Goal: Task Accomplishment & Management: Use online tool/utility

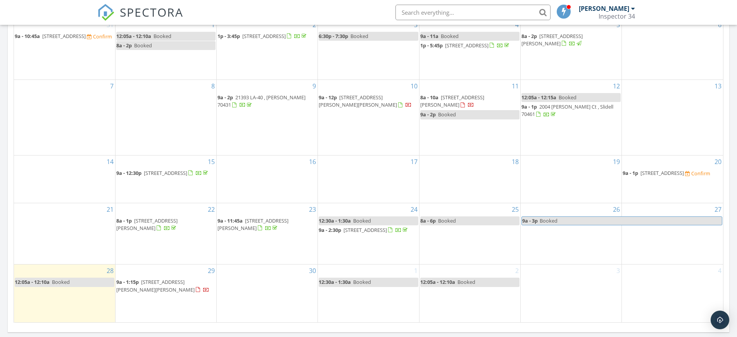
scroll to position [475, 0]
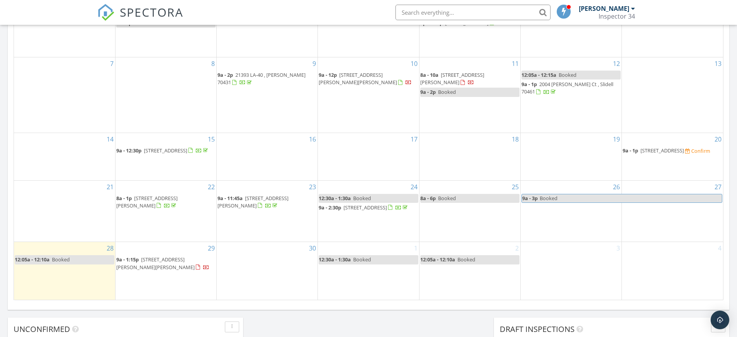
click at [149, 270] on span "[STREET_ADDRESS][PERSON_NAME][PERSON_NAME]" at bounding box center [155, 263] width 78 height 14
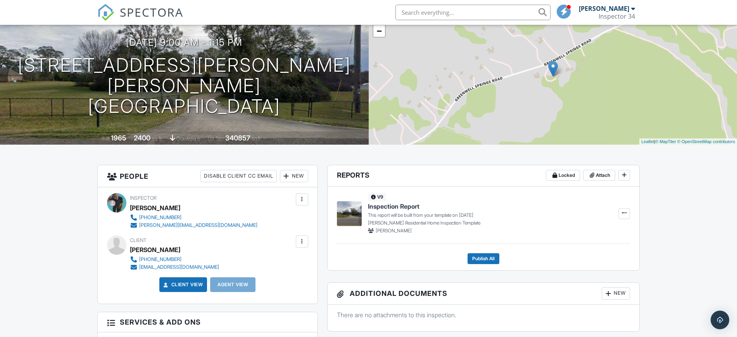
scroll to position [45, 0]
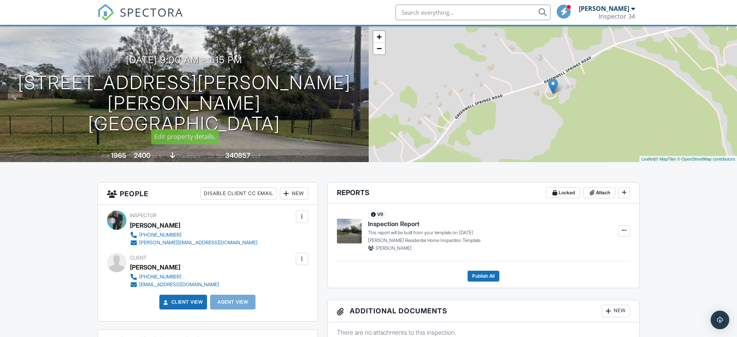
drag, startPoint x: 331, startPoint y: 111, endPoint x: 28, endPoint y: 93, distance: 303.8
click at [28, 93] on div "[DATE] 9:00 am - 1:15 pm [STREET_ADDRESS][PERSON_NAME] [GEOGRAPHIC_DATA], LA 70…" at bounding box center [184, 94] width 369 height 79
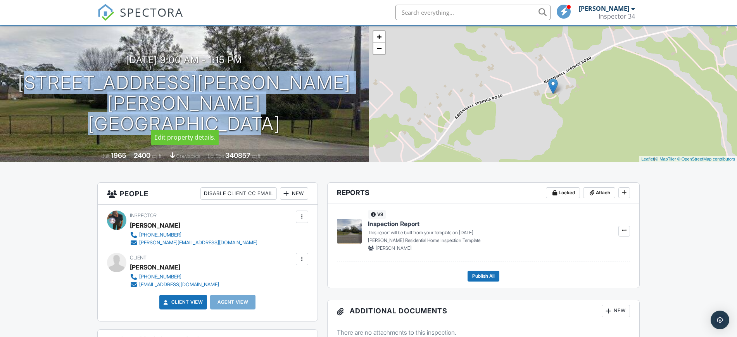
drag, startPoint x: 35, startPoint y: 87, endPoint x: 333, endPoint y: 111, distance: 299.6
click at [333, 111] on div "[DATE] 9:00 am - 1:15 pm [STREET_ADDRESS][PERSON_NAME] [GEOGRAPHIC_DATA], LA 70…" at bounding box center [184, 94] width 369 height 79
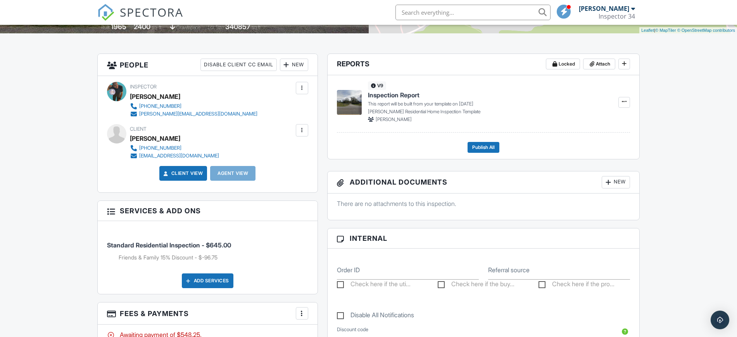
scroll to position [142, 0]
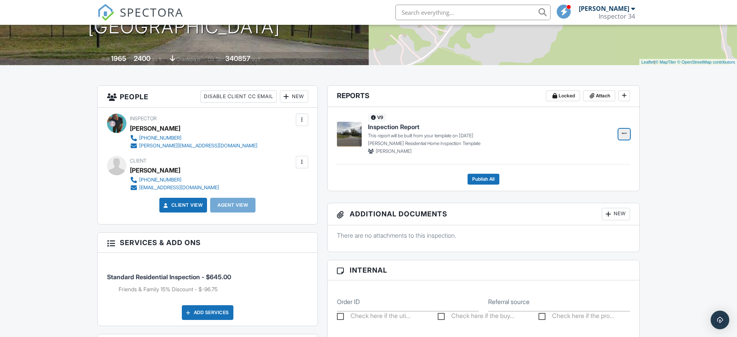
click at [625, 131] on icon at bounding box center [624, 133] width 5 height 5
click at [571, 154] on input "Build Now" at bounding box center [585, 154] width 79 height 17
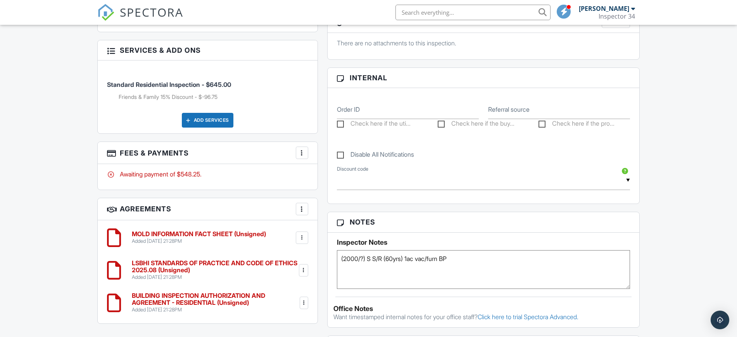
scroll to position [93, 0]
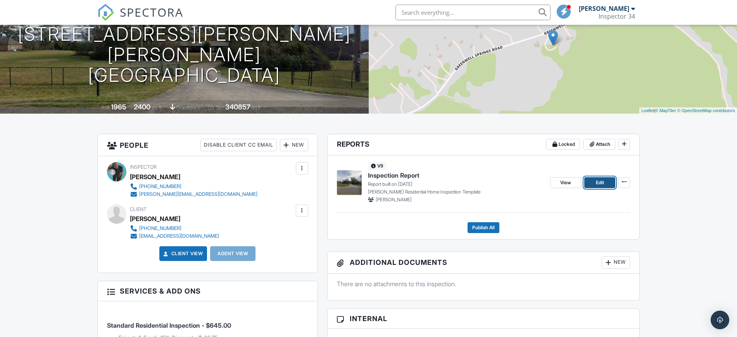
click at [594, 182] on link "Edit" at bounding box center [600, 182] width 31 height 11
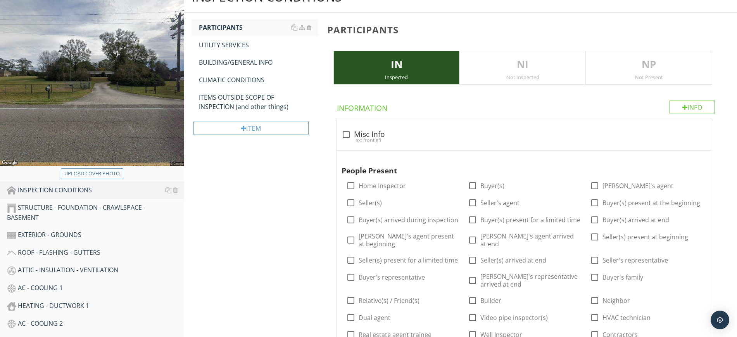
scroll to position [97, 0]
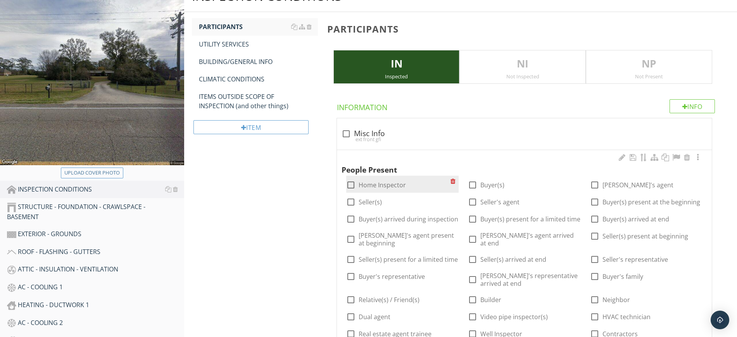
click at [348, 184] on div at bounding box center [350, 184] width 13 height 13
checkbox input "true"
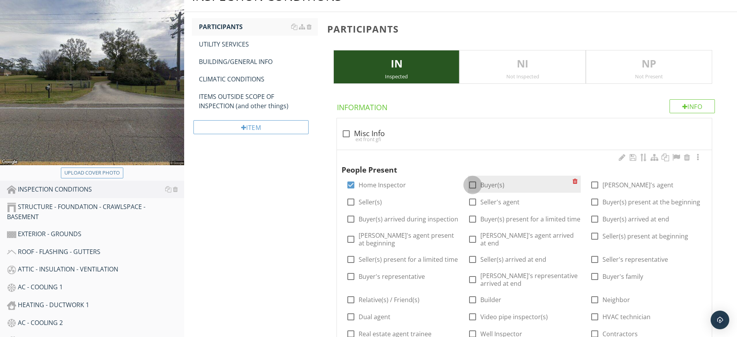
click at [475, 185] on div at bounding box center [472, 184] width 13 height 13
checkbox input "true"
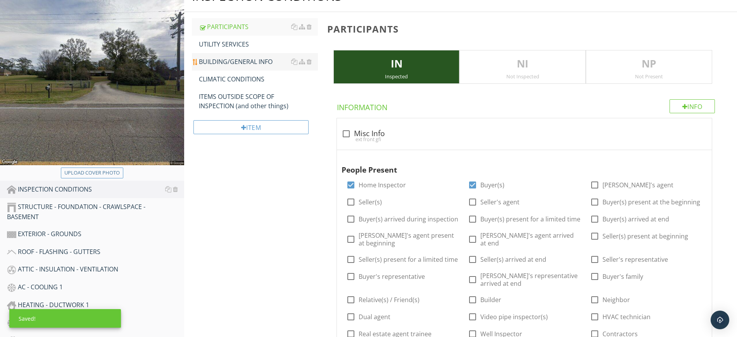
click at [216, 57] on div "BUILDING/GENERAL INFO" at bounding box center [258, 61] width 119 height 9
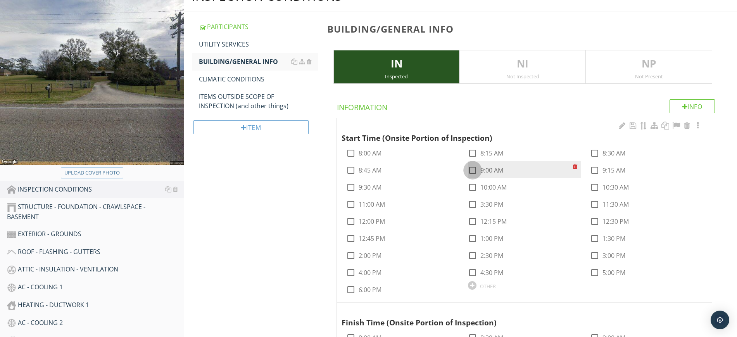
click at [471, 168] on div at bounding box center [472, 170] width 13 height 13
checkbox input "true"
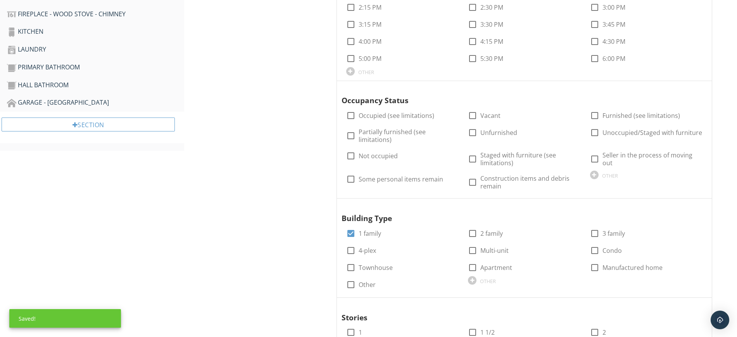
scroll to position [533, 0]
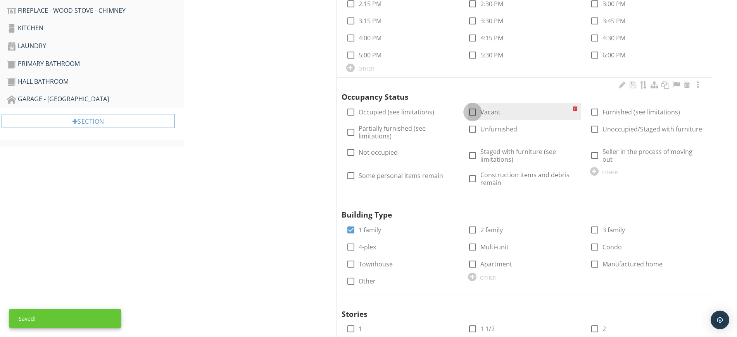
click at [476, 112] on div at bounding box center [472, 112] width 13 height 13
checkbox input "true"
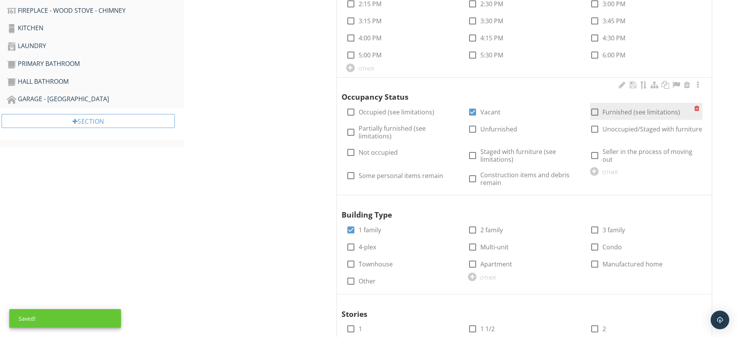
click at [595, 111] on div at bounding box center [594, 112] width 13 height 13
checkbox input "true"
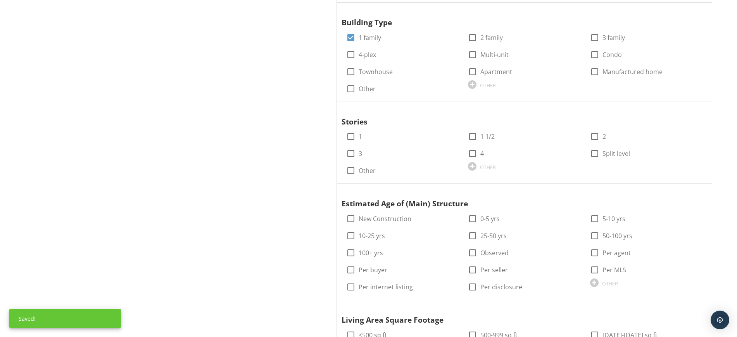
scroll to position [727, 0]
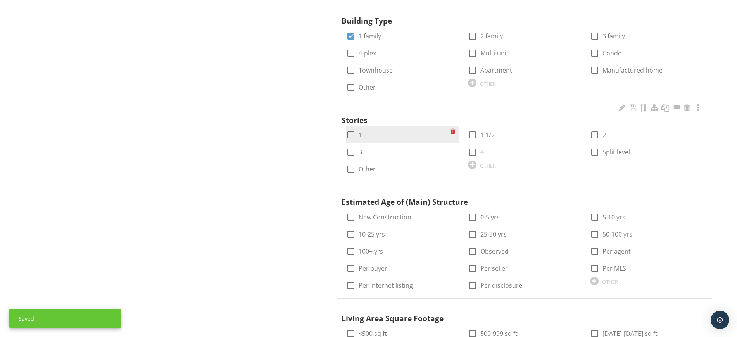
click at [349, 130] on div at bounding box center [350, 134] width 13 height 13
checkbox input "true"
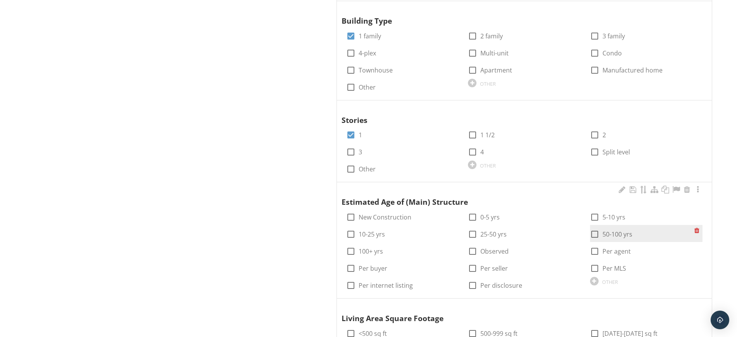
click at [593, 228] on div at bounding box center [594, 234] width 13 height 13
checkbox input "true"
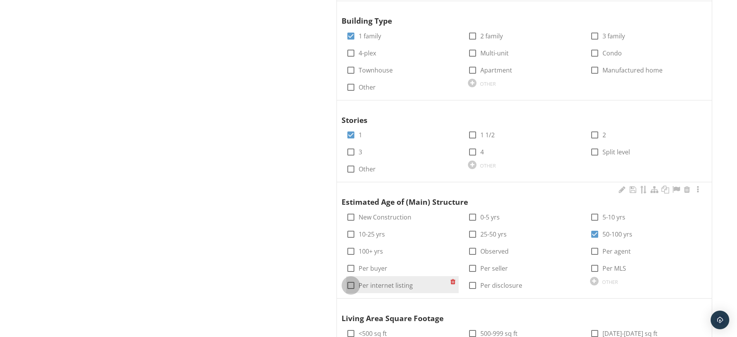
click at [349, 279] on div at bounding box center [350, 285] width 13 height 13
checkbox input "true"
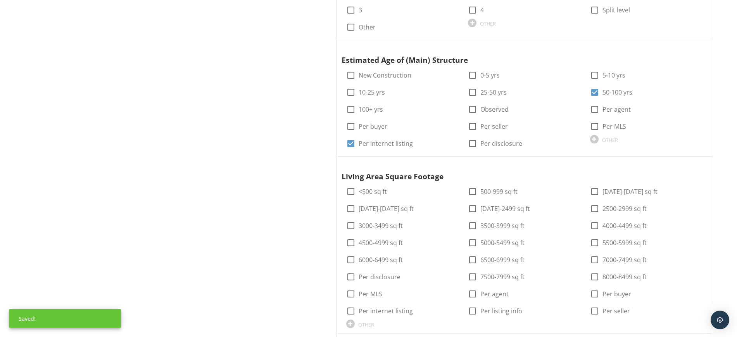
scroll to position [873, 0]
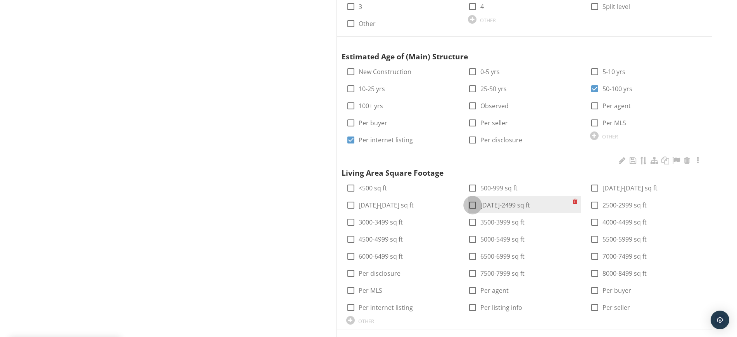
click at [477, 199] on div at bounding box center [472, 205] width 13 height 13
checkbox input "true"
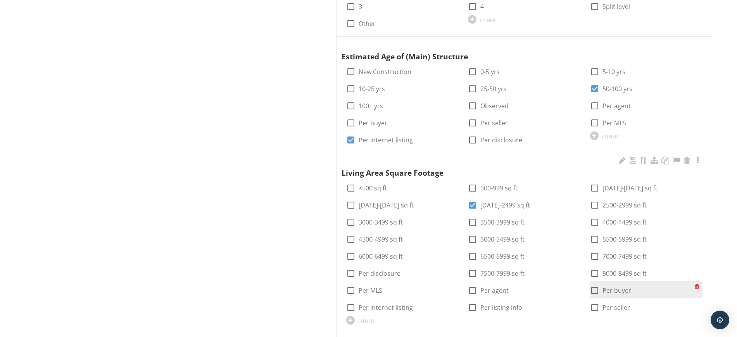
click at [598, 284] on div at bounding box center [594, 290] width 13 height 13
checkbox input "true"
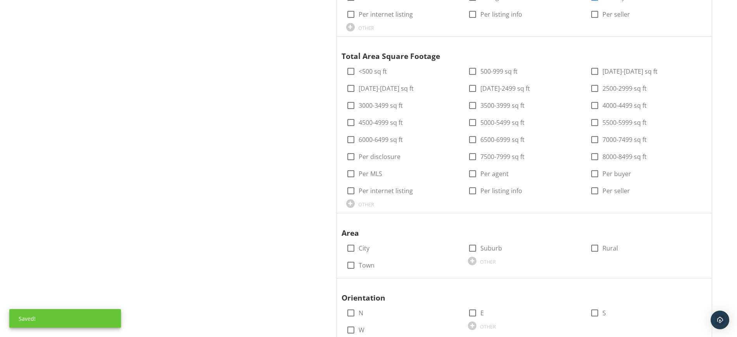
scroll to position [1309, 0]
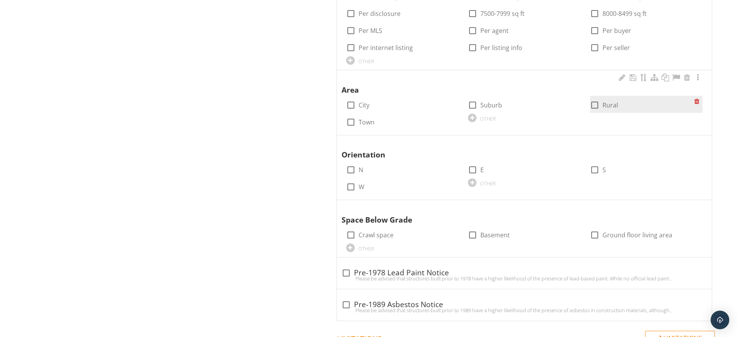
click at [593, 99] on div at bounding box center [594, 105] width 13 height 13
checkbox input "true"
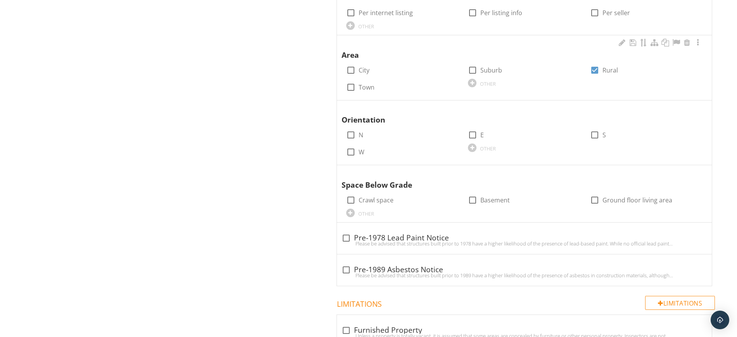
scroll to position [1503, 0]
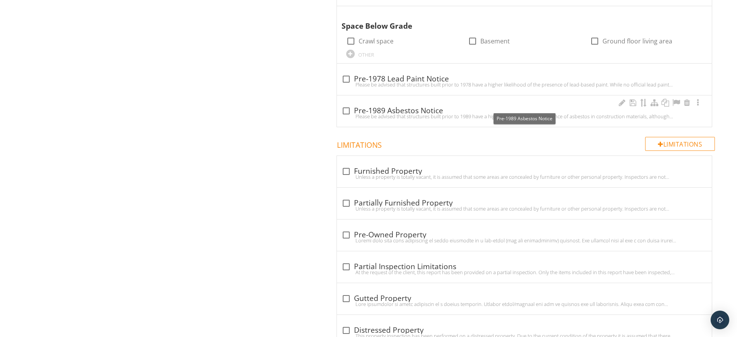
click at [344, 104] on div at bounding box center [346, 110] width 13 height 13
checkbox input "true"
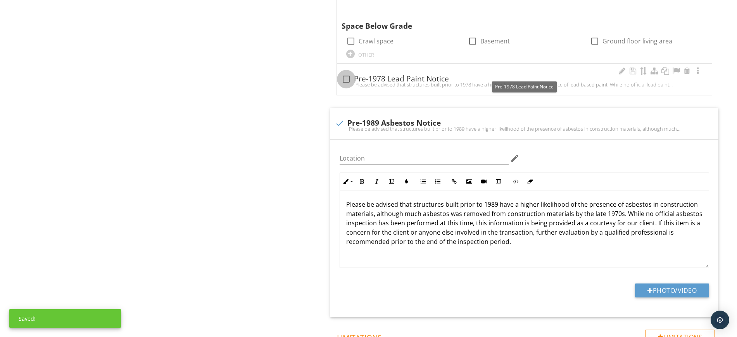
click at [346, 73] on div at bounding box center [346, 79] width 13 height 13
checkbox input "true"
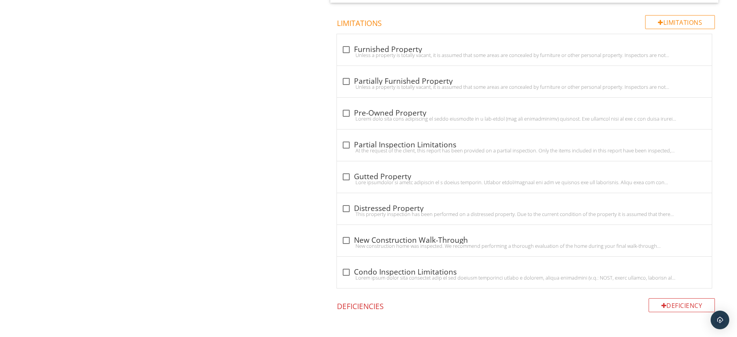
scroll to position [2037, 0]
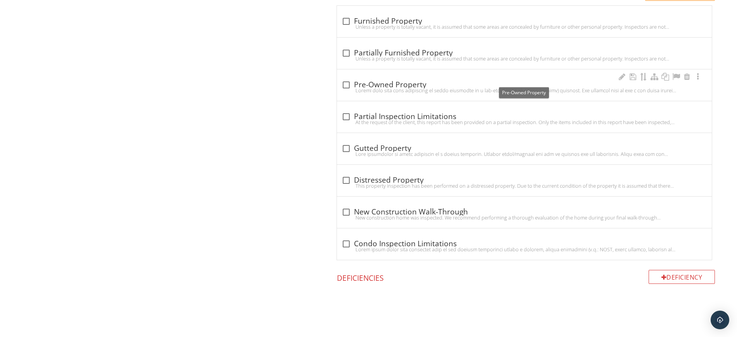
click at [350, 78] on div at bounding box center [346, 84] width 13 height 13
checkbox input "true"
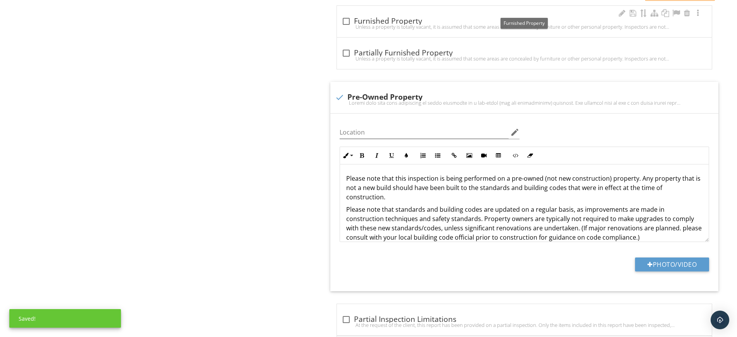
click at [348, 16] on div at bounding box center [346, 21] width 13 height 13
checkbox input "true"
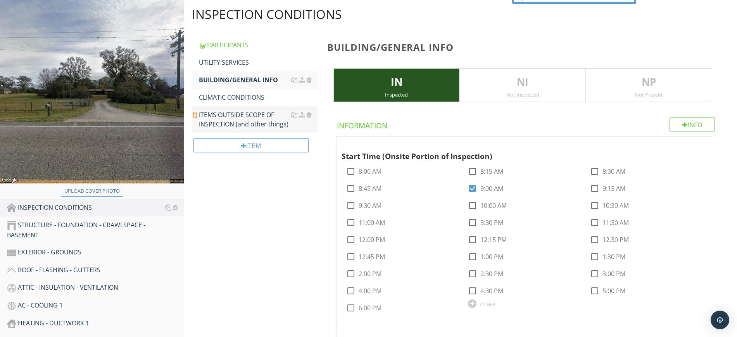
scroll to position [97, 0]
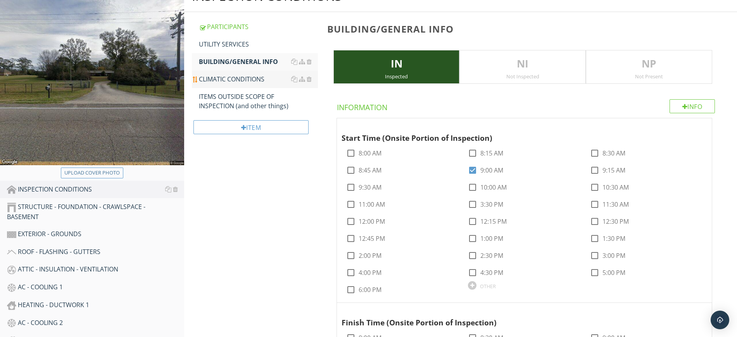
click at [229, 76] on div "CLIMATIC CONDITIONS" at bounding box center [258, 78] width 119 height 9
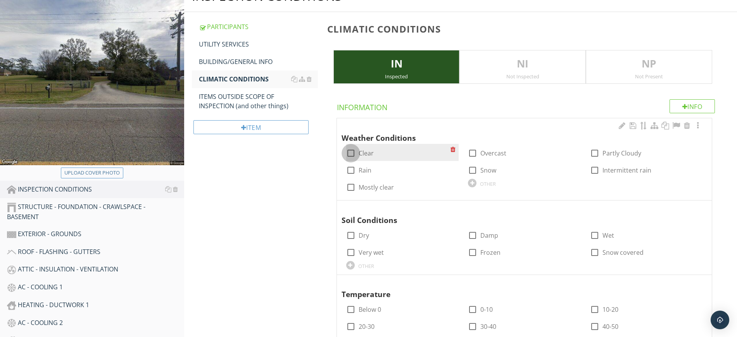
click at [350, 153] on div at bounding box center [350, 153] width 13 height 13
checkbox input "true"
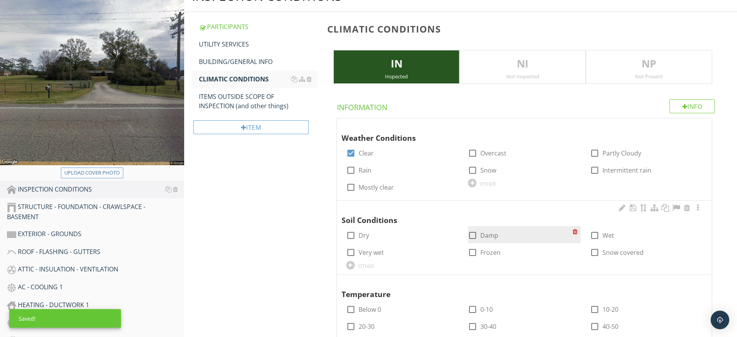
click at [474, 235] on div at bounding box center [472, 235] width 13 height 13
checkbox input "true"
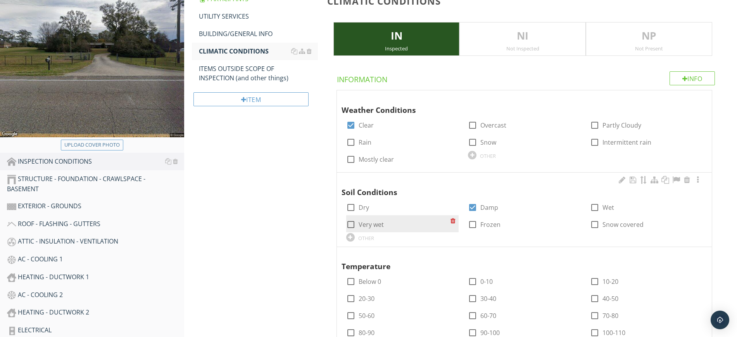
scroll to position [291, 0]
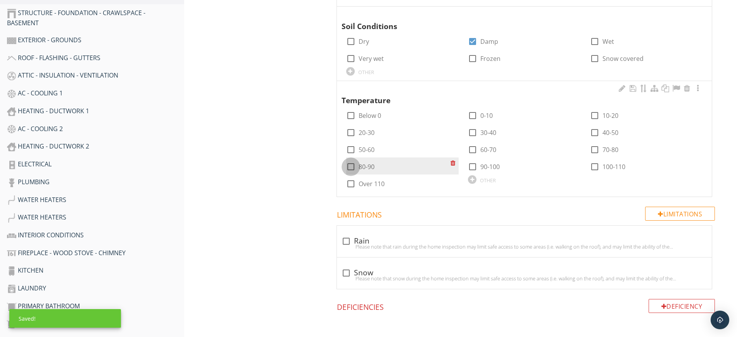
click at [350, 166] on div at bounding box center [350, 166] width 13 height 13
checkbox input "true"
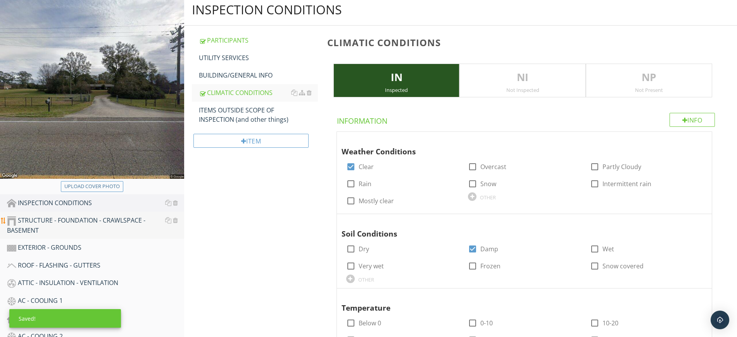
scroll to position [97, 0]
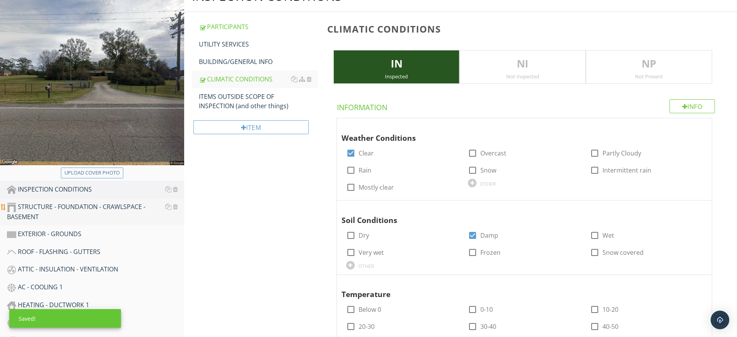
click at [92, 209] on div "STRUCTURE - FOUNDATION - CRAWLSPACE - BASEMENT" at bounding box center [95, 211] width 177 height 19
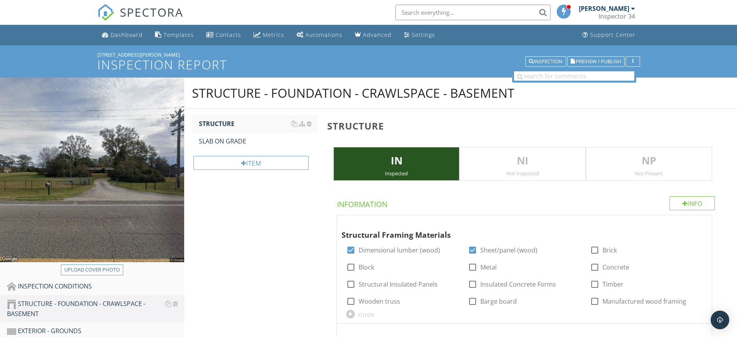
click at [439, 83] on div "STRUCTURE - FOUNDATION - CRAWLSPACE - BASEMENT" at bounding box center [460, 93] width 553 height 31
click at [436, 87] on div "STRUCTURE - FOUNDATION - CRAWLSPACE - BASEMENT" at bounding box center [358, 93] width 333 height 16
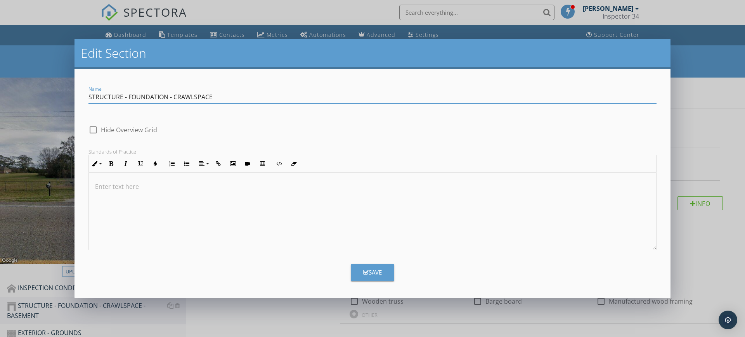
type input "STRUCTURE - FOUNDATION - CRAWLSPACE"
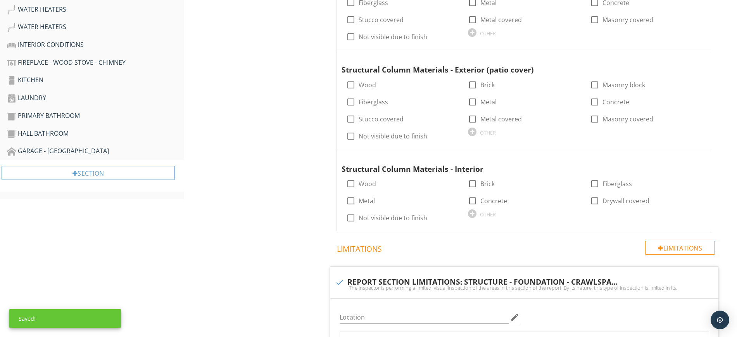
scroll to position [630, 0]
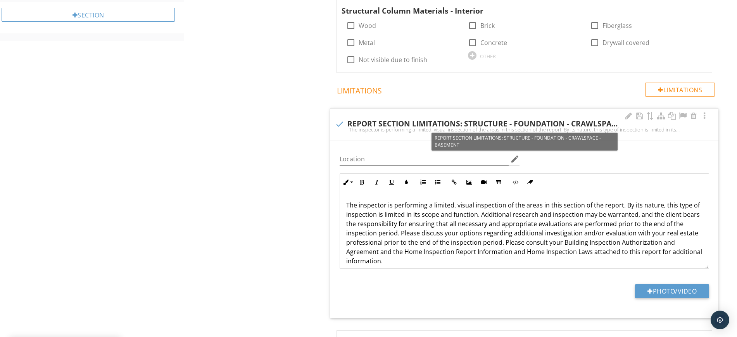
click at [597, 121] on div "check REPORT SECTION LIMITATIONS: STRUCTURE - FOUNDATION - CRAWLSPACE - BASEMENT" at bounding box center [524, 123] width 379 height 9
checkbox input "true"
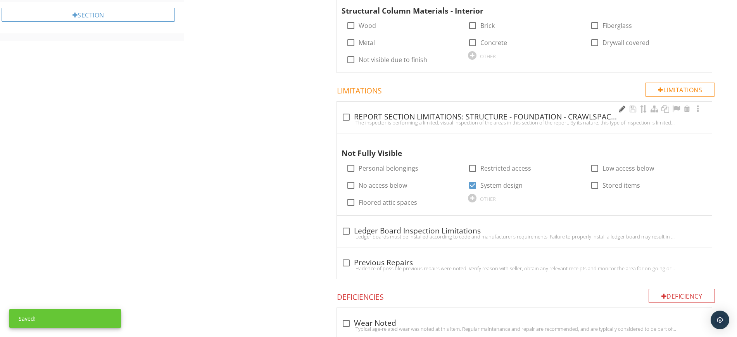
click at [618, 111] on div at bounding box center [622, 109] width 9 height 8
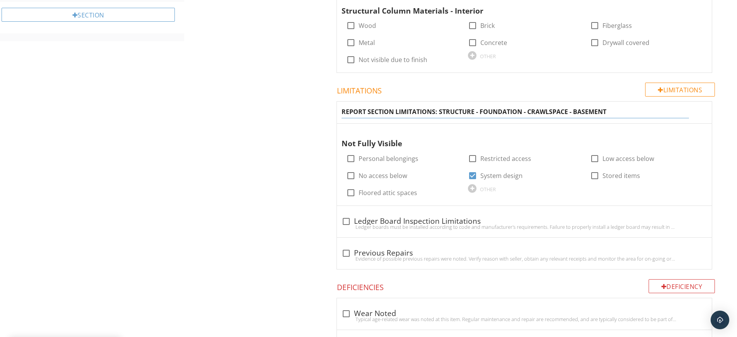
click at [619, 110] on input "REPORT SECTION LIMITATIONS: STRUCTURE - FOUNDATION - CRAWLSPACE - BASEMENT" at bounding box center [516, 112] width 348 height 13
type input "REPORT SECTION LIMITATIONS: STRUCTURE - FOUNDATION - CRAWLSPACE"
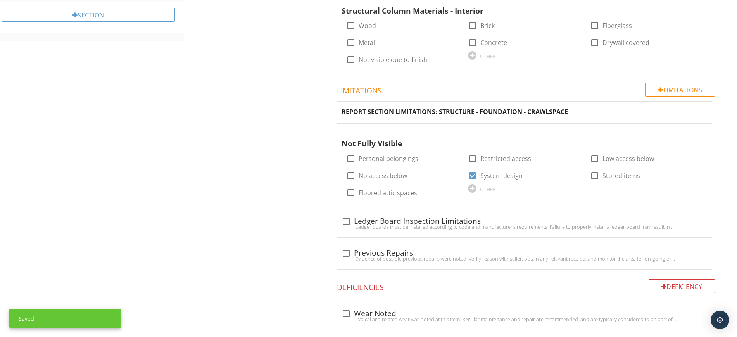
click at [549, 84] on h4 "Limitations" at bounding box center [526, 89] width 378 height 13
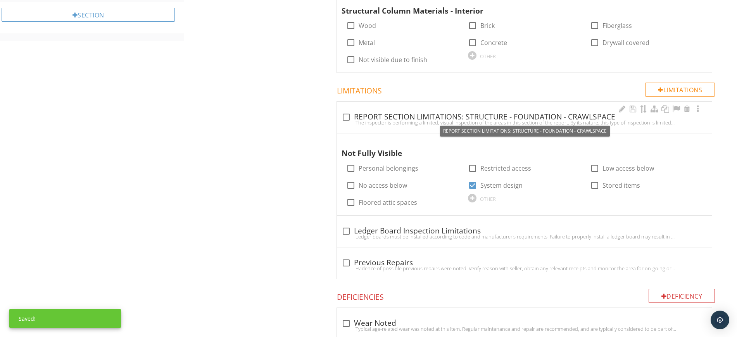
click at [348, 116] on div at bounding box center [346, 117] width 13 height 13
checkbox input "true"
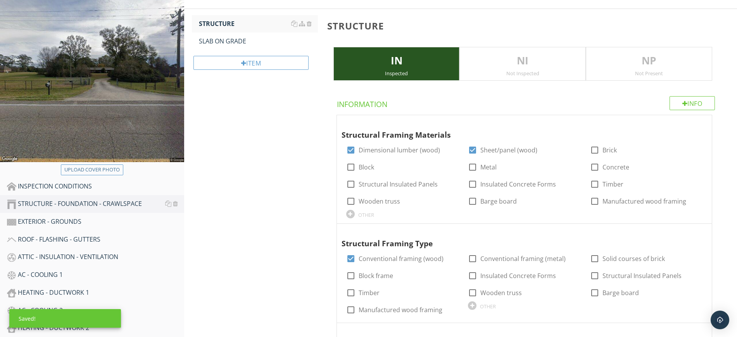
scroll to position [97, 0]
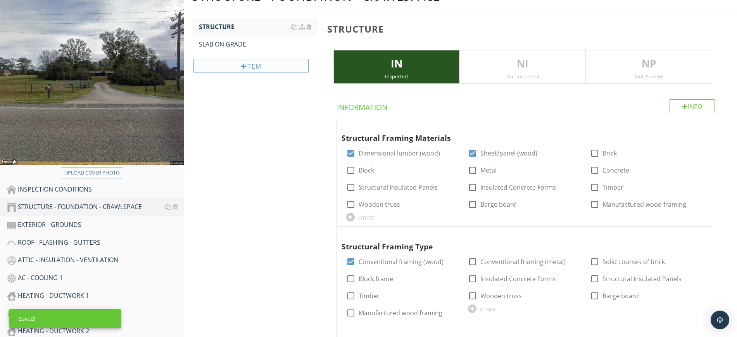
click at [245, 67] on div at bounding box center [243, 66] width 5 height 6
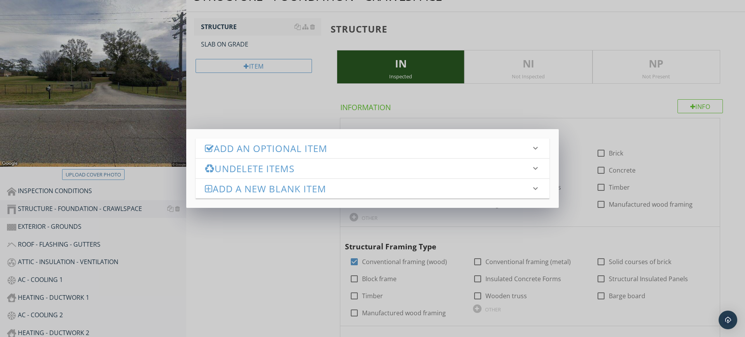
click at [253, 143] on h3 "Add an Optional Item" at bounding box center [368, 148] width 326 height 10
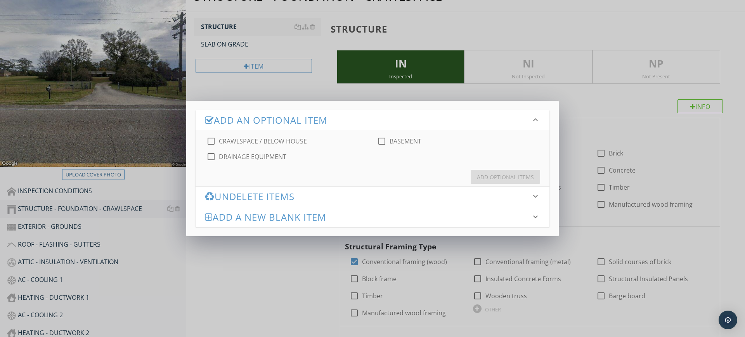
click at [222, 143] on label "CRAWLSPACE / BELOW HOUSE" at bounding box center [263, 141] width 88 height 8
checkbox input "true"
click at [506, 174] on div "Add Optional Items" at bounding box center [505, 177] width 57 height 8
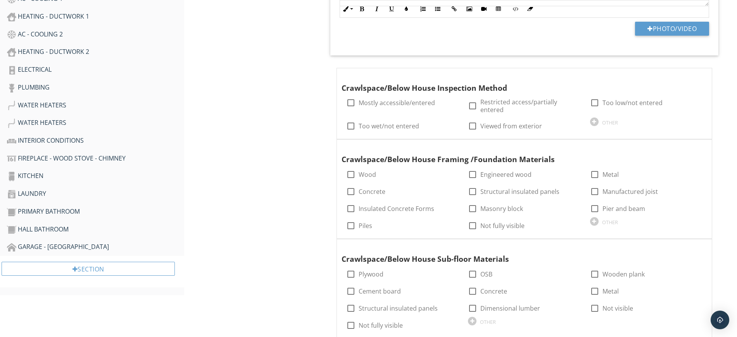
scroll to position [388, 0]
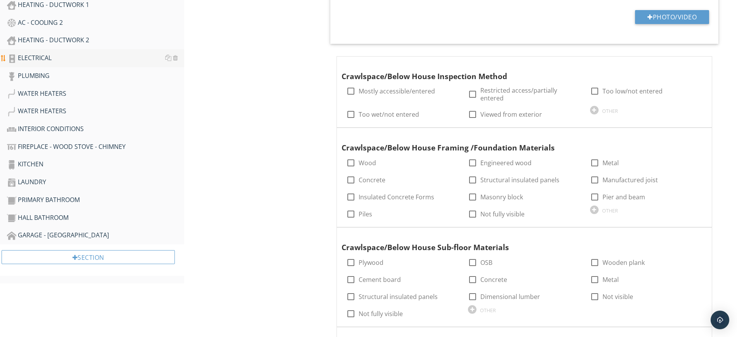
click at [41, 55] on div "ELECTRICAL" at bounding box center [95, 58] width 177 height 10
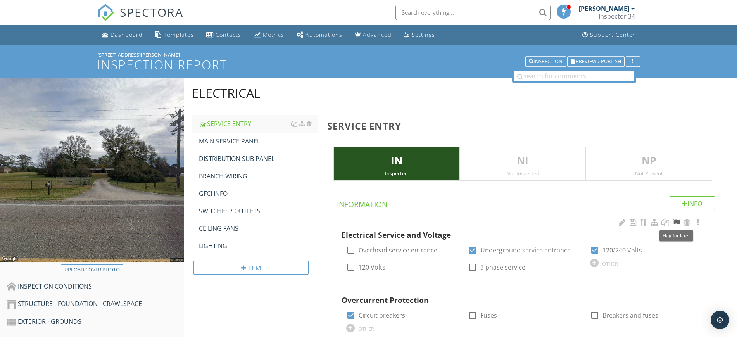
click at [679, 221] on div at bounding box center [676, 223] width 9 height 8
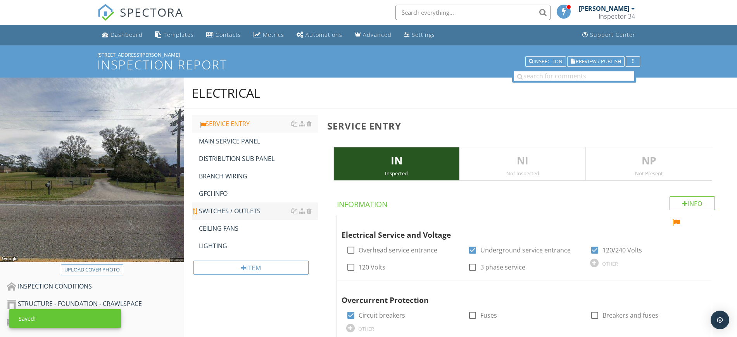
click at [223, 210] on div "SWITCHES / OUTLETS" at bounding box center [258, 210] width 119 height 9
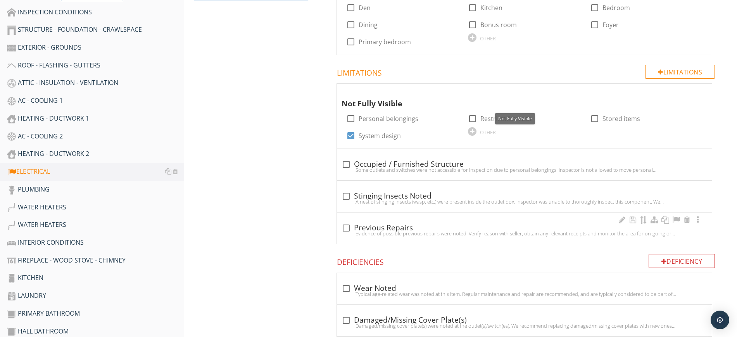
scroll to position [291, 0]
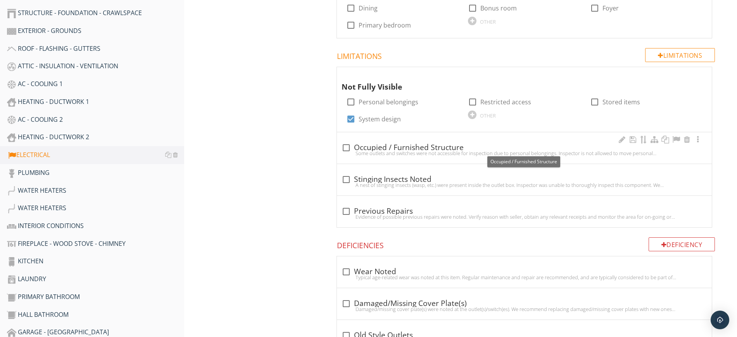
click at [348, 147] on div at bounding box center [346, 147] width 13 height 13
checkbox input "true"
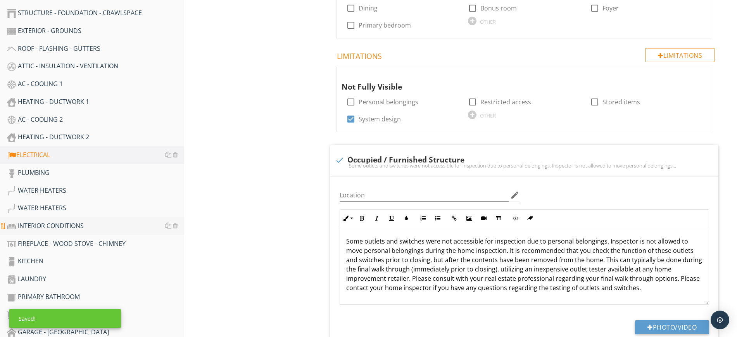
click at [25, 223] on div "INTERIOR CONDITIONS" at bounding box center [95, 226] width 177 height 10
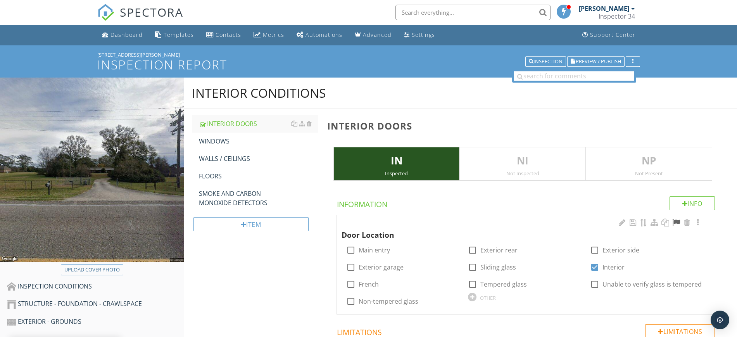
click at [675, 220] on div at bounding box center [676, 223] width 9 height 8
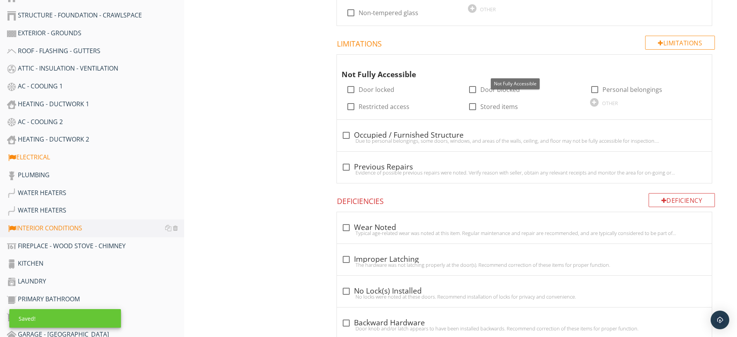
scroll to position [291, 0]
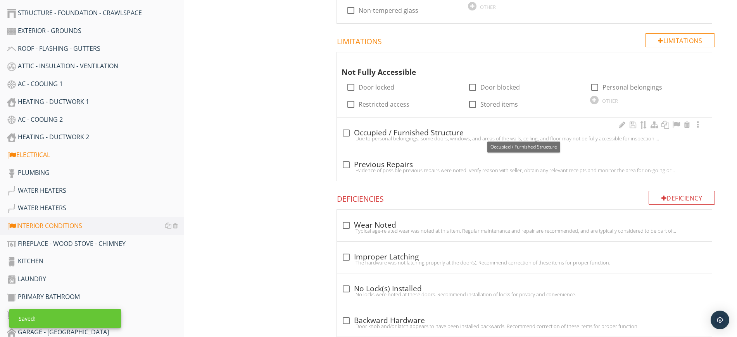
click at [346, 131] on div at bounding box center [346, 132] width 13 height 13
checkbox input "true"
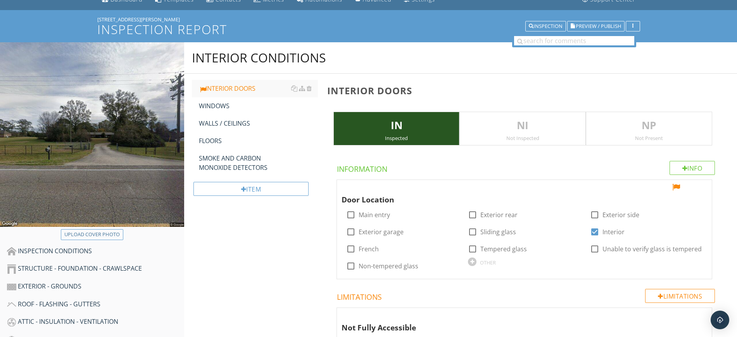
scroll to position [0, 0]
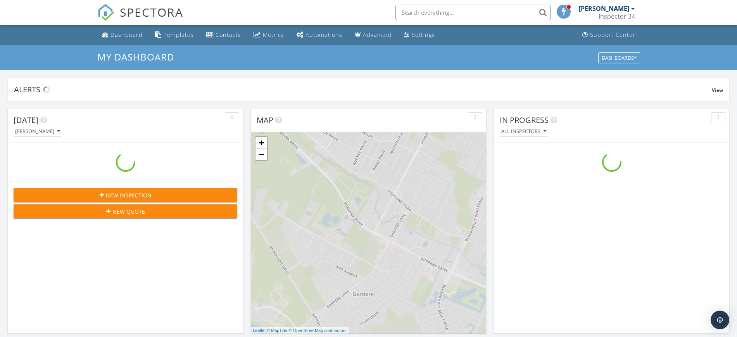
scroll to position [721, 753]
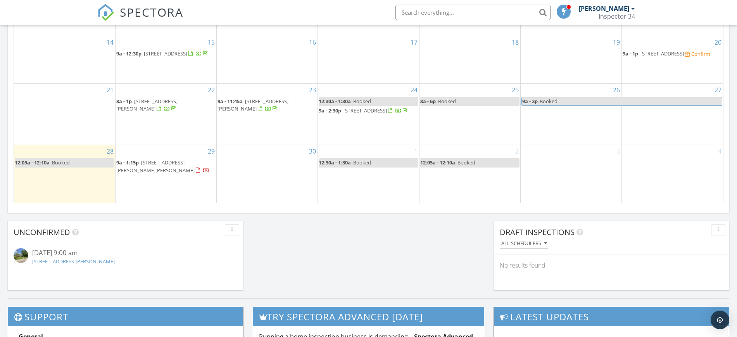
click at [169, 172] on span "28678 Greenwell Springs Rd , Greenwell Springs 70739" at bounding box center [155, 166] width 78 height 14
